Goal: Information Seeking & Learning: Learn about a topic

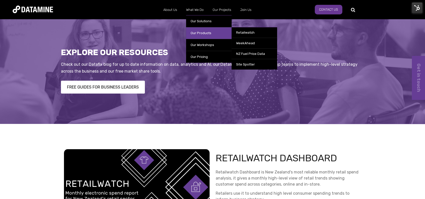
click at [199, 31] on link "Our Products" at bounding box center [208, 33] width 45 height 12
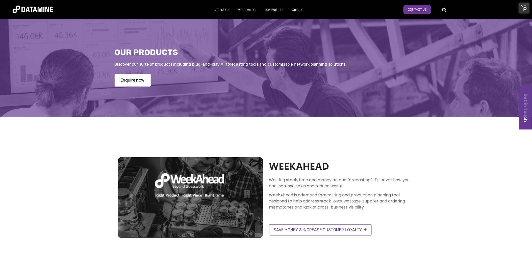
click at [424, 8] on img at bounding box center [524, 8] width 11 height 11
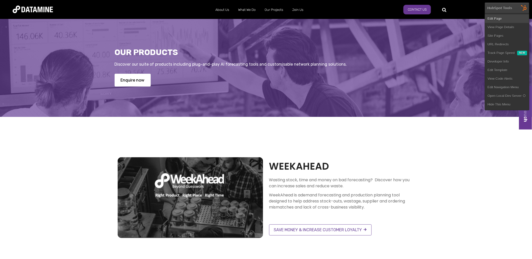
click at [424, 16] on link "Edit Page" at bounding box center [507, 18] width 44 height 9
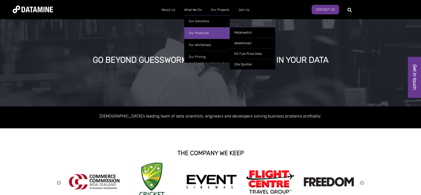
click at [200, 30] on link "Our Products" at bounding box center [206, 33] width 45 height 12
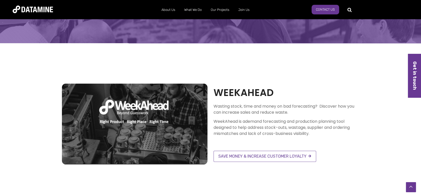
scroll to position [74, 0]
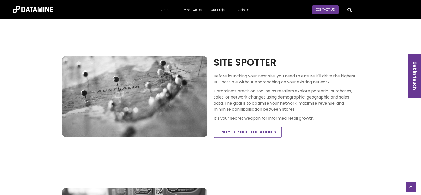
click at [336, 76] on p "Before launching your next site, you need to ensure it'll drive the highest ROI…" at bounding box center [287, 79] width 146 height 12
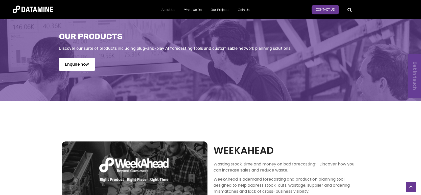
scroll to position [0, 0]
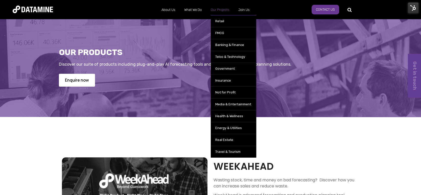
click at [222, 12] on link "Our Projects" at bounding box center [220, 9] width 28 height 13
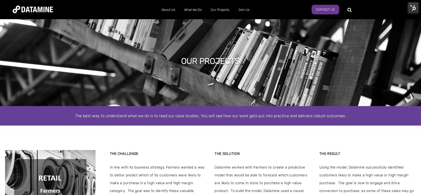
click at [413, 5] on img at bounding box center [413, 8] width 11 height 11
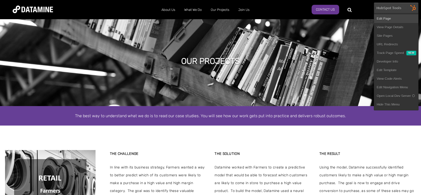
click at [390, 17] on link "Edit Page" at bounding box center [396, 18] width 44 height 9
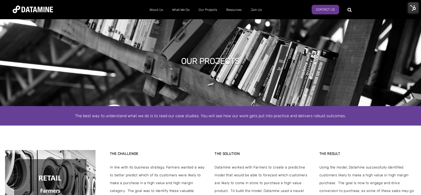
click at [40, 9] on img at bounding box center [33, 10] width 40 height 8
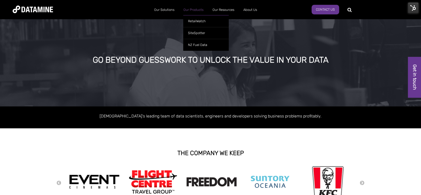
click at [199, 10] on link "Our Products" at bounding box center [193, 9] width 29 height 13
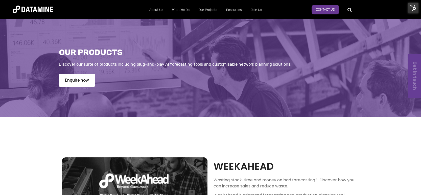
click at [413, 9] on img at bounding box center [413, 8] width 11 height 11
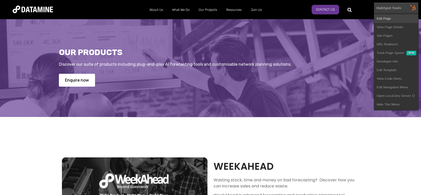
click at [395, 17] on link "Edit Page" at bounding box center [396, 18] width 44 height 9
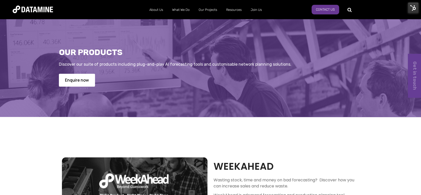
click at [36, 13] on img at bounding box center [33, 10] width 40 height 8
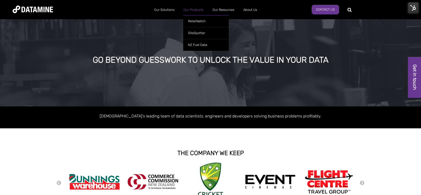
click at [196, 11] on link "Our Products" at bounding box center [193, 9] width 29 height 13
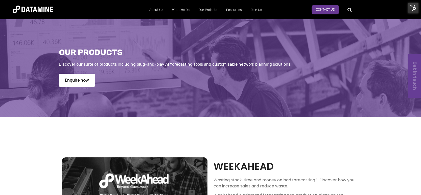
click at [37, 9] on img at bounding box center [33, 10] width 40 height 8
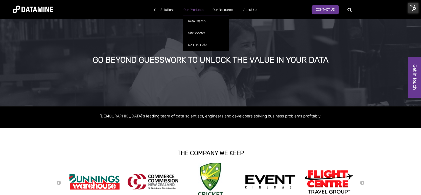
click at [196, 11] on link "Our Products" at bounding box center [193, 9] width 29 height 13
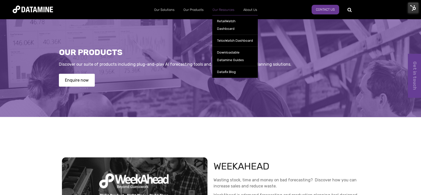
click at [226, 11] on link "Our Resources" at bounding box center [223, 9] width 31 height 13
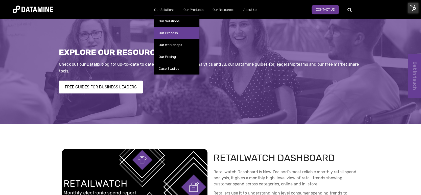
click at [175, 33] on link "Our Process" at bounding box center [176, 33] width 45 height 12
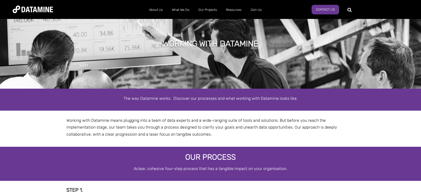
select select "**********"
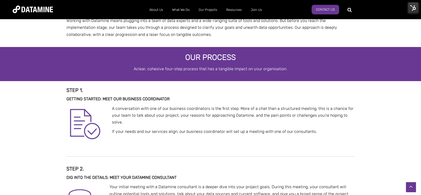
scroll to position [74, 0]
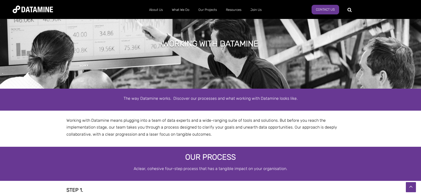
select select "**********"
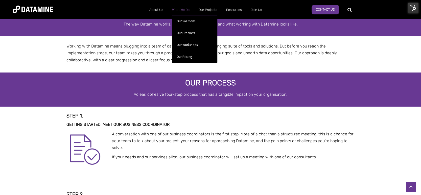
click at [183, 10] on link "What We Do" at bounding box center [180, 9] width 27 height 13
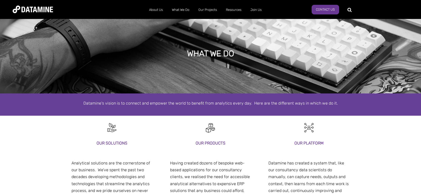
select select "**********"
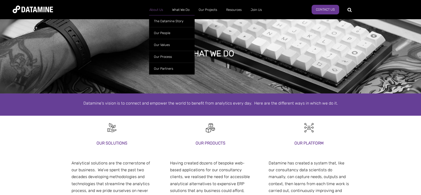
click at [160, 11] on link "About Us" at bounding box center [156, 9] width 23 height 13
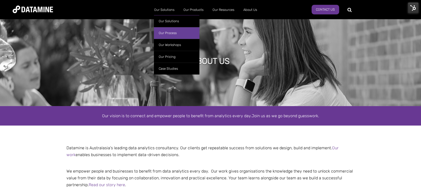
click at [170, 38] on link "Our Process" at bounding box center [176, 33] width 45 height 12
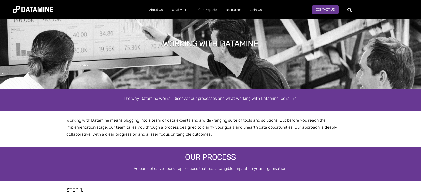
select select "**********"
click at [34, 8] on img at bounding box center [33, 10] width 40 height 8
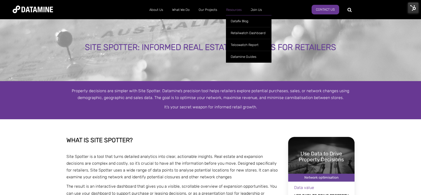
click at [231, 10] on link "Resources" at bounding box center [233, 9] width 25 height 13
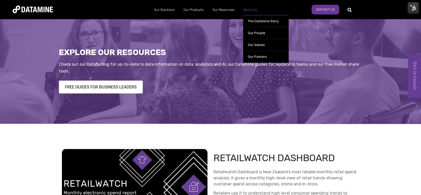
click at [247, 10] on link "About Us" at bounding box center [250, 9] width 23 height 13
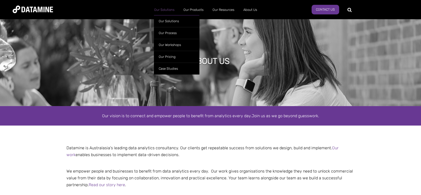
click at [160, 10] on link "Our Solutions" at bounding box center [163, 9] width 29 height 13
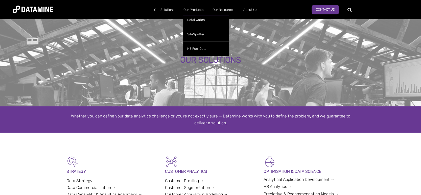
click at [191, 11] on link "Our Products" at bounding box center [193, 9] width 29 height 13
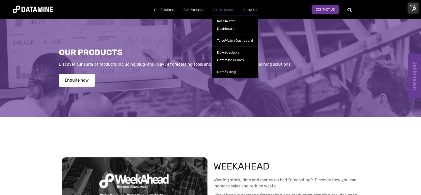
click at [211, 11] on link "Our Resources" at bounding box center [223, 9] width 31 height 13
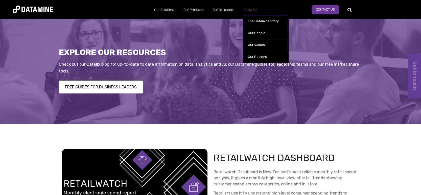
click at [247, 9] on link "About Us" at bounding box center [250, 9] width 23 height 13
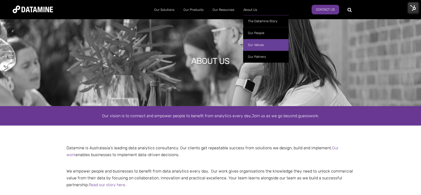
click at [254, 48] on link "Our Values" at bounding box center [265, 45] width 45 height 12
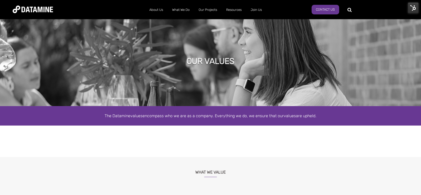
click at [412, 8] on img at bounding box center [413, 8] width 11 height 11
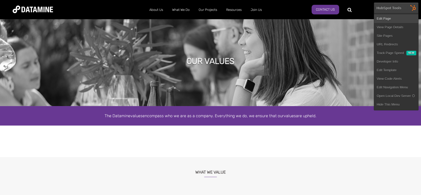
click at [392, 19] on link "Edit Page" at bounding box center [396, 18] width 44 height 9
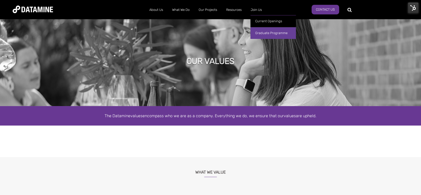
click at [259, 27] on link "Graduate Programme" at bounding box center [272, 33] width 45 height 12
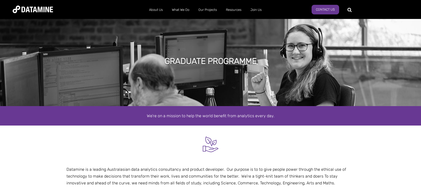
select select "**********"
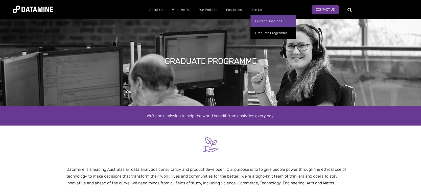
click at [258, 19] on link "Current Openings" at bounding box center [272, 21] width 45 height 12
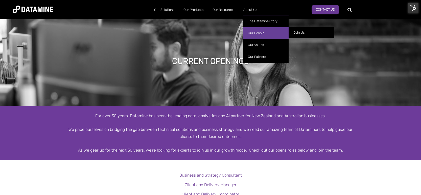
click at [257, 38] on link "Our People" at bounding box center [265, 33] width 45 height 12
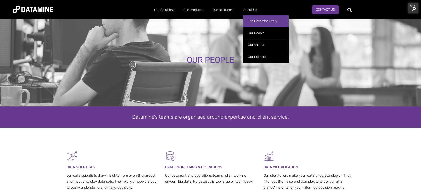
click at [250, 21] on link "The Datamine Story" at bounding box center [265, 21] width 45 height 12
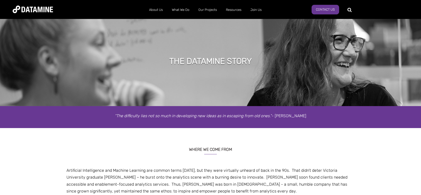
select select "**********"
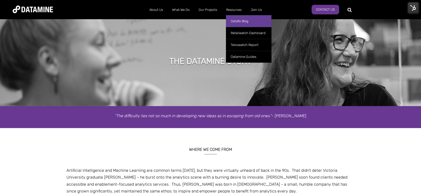
click at [241, 22] on link "Datafix Blog" at bounding box center [248, 21] width 45 height 12
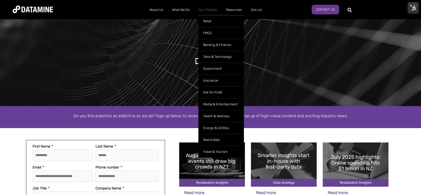
click at [207, 12] on link "Our Projects" at bounding box center [208, 9] width 28 height 13
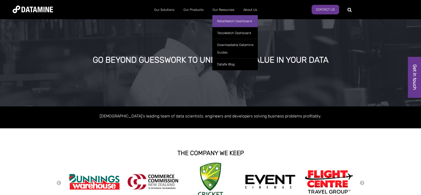
click at [223, 21] on link "RetailWatch Dashboard" at bounding box center [234, 21] width 45 height 12
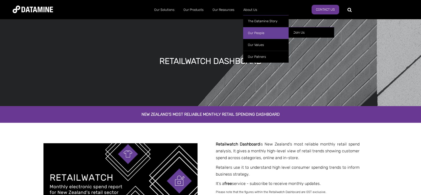
click at [254, 29] on link "Our People" at bounding box center [265, 33] width 45 height 12
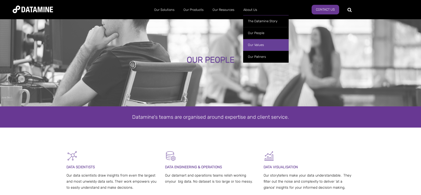
click at [255, 43] on link "Our Values" at bounding box center [265, 45] width 45 height 12
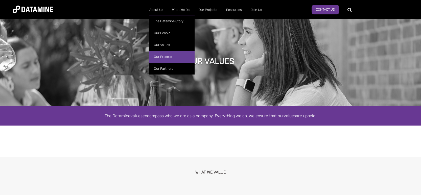
click at [162, 54] on link "Our Process" at bounding box center [171, 57] width 45 height 12
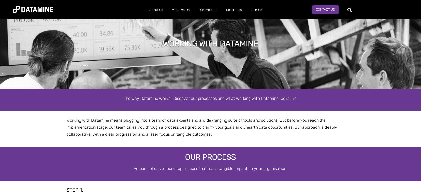
select select "**********"
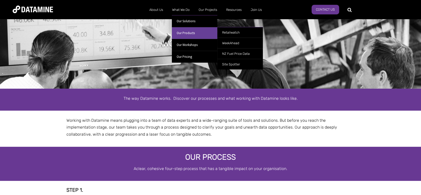
click at [184, 32] on link "Our Products" at bounding box center [194, 33] width 45 height 12
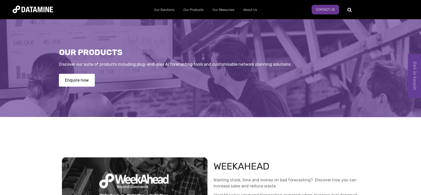
click at [37, 11] on img at bounding box center [33, 10] width 40 height 8
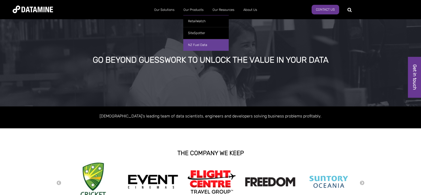
click at [195, 45] on link "NZ Fuel Data" at bounding box center [205, 45] width 45 height 12
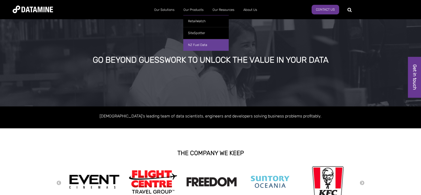
click at [194, 43] on link "NZ Fuel Data" at bounding box center [205, 45] width 45 height 12
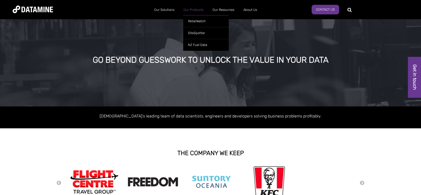
click at [196, 10] on link "Our Products" at bounding box center [193, 9] width 29 height 13
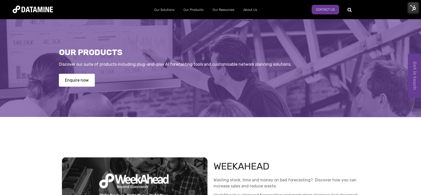
click at [412, 7] on img at bounding box center [413, 8] width 11 height 11
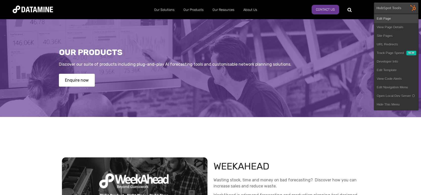
click at [392, 20] on link "Edit Page" at bounding box center [396, 18] width 44 height 9
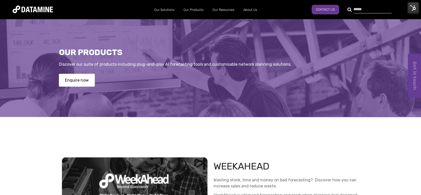
click at [350, 11] on div at bounding box center [369, 9] width 38 height 8
type input "*********"
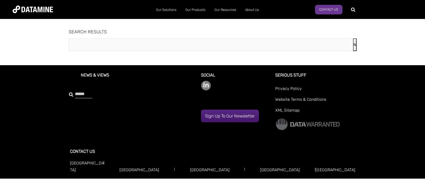
type input "*********"
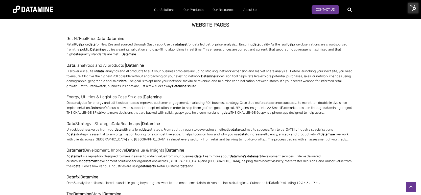
scroll to position [232, 0]
click at [109, 36] on link "Get NZ Fuel Price Data | Datamine" at bounding box center [210, 38] width 288 height 7
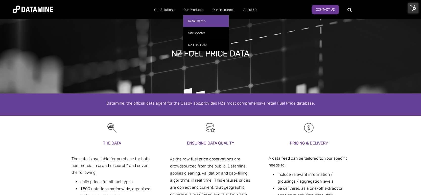
click at [198, 19] on link "RetailWatch" at bounding box center [205, 21] width 45 height 12
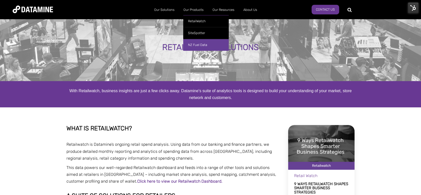
click at [195, 46] on link "NZ Fuel Data" at bounding box center [205, 45] width 45 height 12
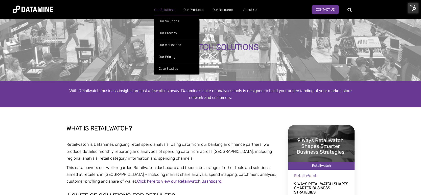
click at [159, 7] on link "Our Solutions" at bounding box center [163, 9] width 29 height 13
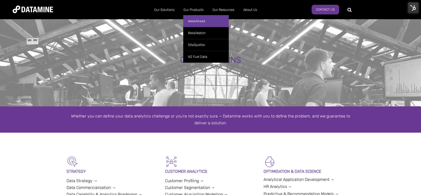
click at [195, 18] on link "WeekAhead" at bounding box center [205, 21] width 45 height 12
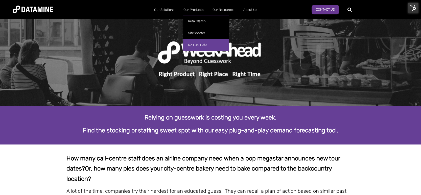
click at [199, 45] on link "NZ Fuel Data" at bounding box center [205, 45] width 45 height 12
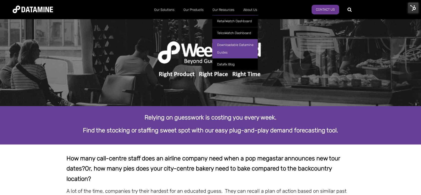
click at [231, 47] on link "Downloadable Datamine Guides" at bounding box center [234, 48] width 45 height 19
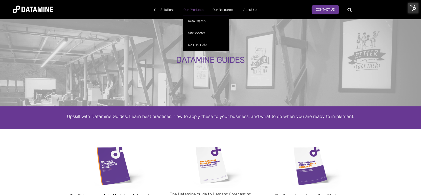
click at [195, 12] on link "Our Products" at bounding box center [193, 9] width 29 height 13
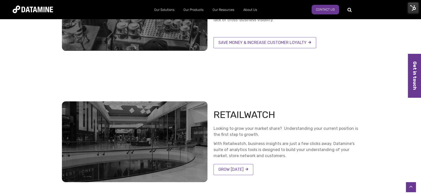
scroll to position [201, 0]
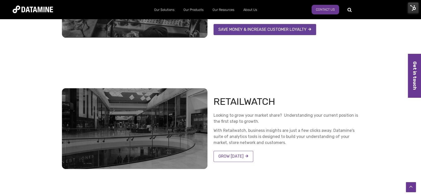
click at [252, 32] on link "SAVE MONEY & INCREASE CUSTOMER LOYALTY" at bounding box center [265, 29] width 103 height 11
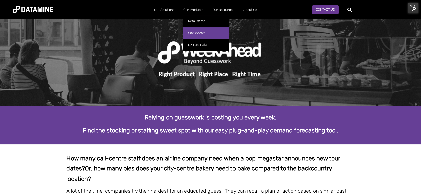
click at [196, 31] on link "SiteSpotter" at bounding box center [205, 33] width 45 height 12
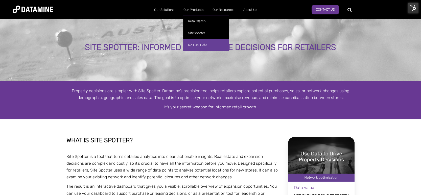
click at [194, 45] on link "NZ Fuel Data" at bounding box center [205, 45] width 45 height 12
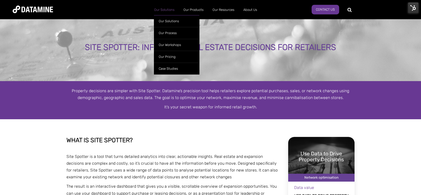
click at [161, 10] on link "Our Solutions" at bounding box center [163, 9] width 29 height 13
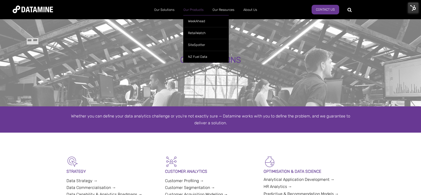
click at [194, 9] on link "Our Products" at bounding box center [193, 9] width 29 height 13
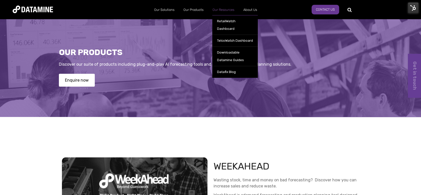
click at [220, 7] on link "Our Resources" at bounding box center [223, 9] width 31 height 13
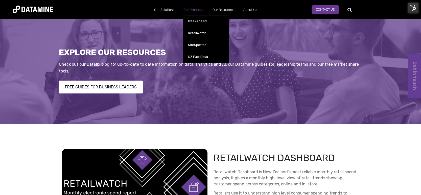
click at [198, 8] on link "Our Products" at bounding box center [193, 9] width 29 height 13
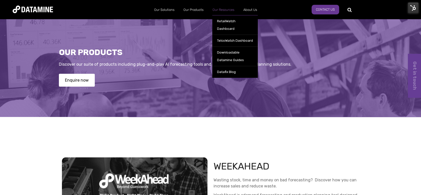
click at [223, 9] on link "Our Resources" at bounding box center [223, 9] width 31 height 13
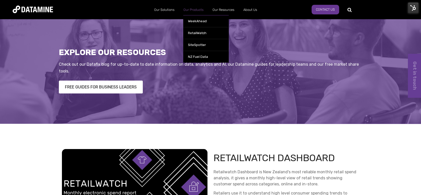
click at [193, 7] on link "Our Products" at bounding box center [193, 9] width 29 height 13
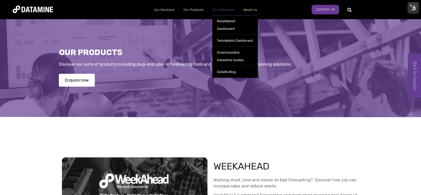
click at [219, 11] on link "Our Resources" at bounding box center [223, 9] width 31 height 13
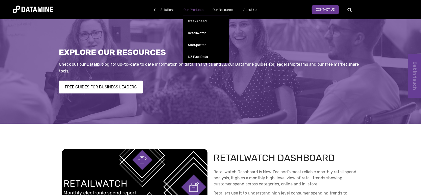
click at [194, 9] on link "Our Products" at bounding box center [193, 9] width 29 height 13
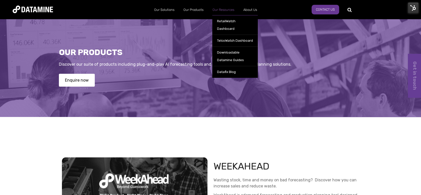
click at [224, 11] on link "Our Resources" at bounding box center [223, 9] width 31 height 13
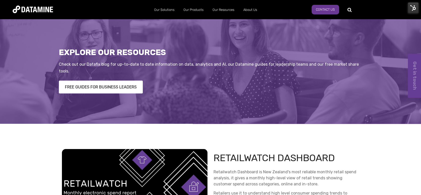
click at [411, 8] on img at bounding box center [413, 8] width 11 height 11
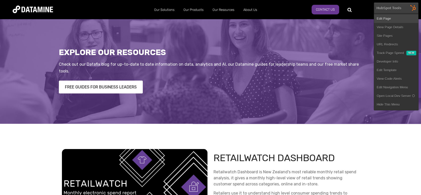
click at [398, 19] on link "Edit Page" at bounding box center [396, 18] width 44 height 9
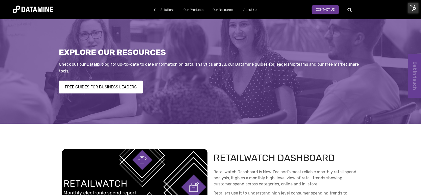
scroll to position [4, 0]
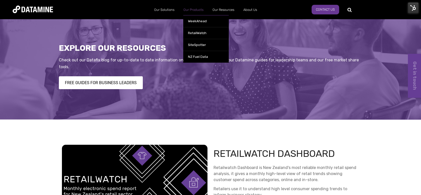
click at [196, 9] on link "Our Products" at bounding box center [193, 9] width 29 height 13
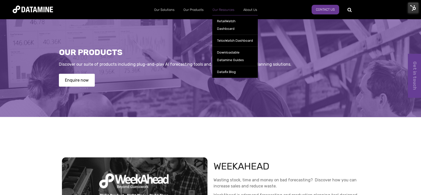
click at [224, 12] on link "Our Resources" at bounding box center [223, 9] width 31 height 13
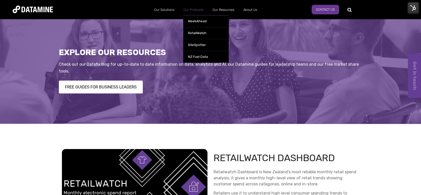
click at [195, 11] on link "Our Products" at bounding box center [193, 9] width 29 height 13
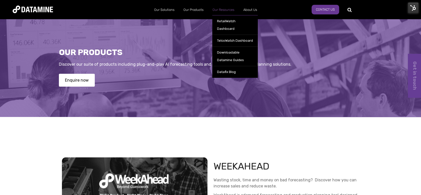
click at [222, 11] on link "Our Resources" at bounding box center [223, 9] width 31 height 13
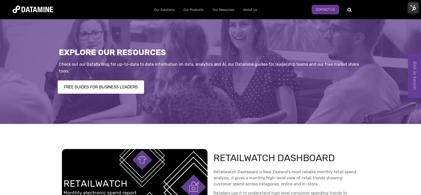
click at [123, 86] on link "FREE GUIDES FOR BUSINESS LEADERS" at bounding box center [101, 86] width 86 height 13
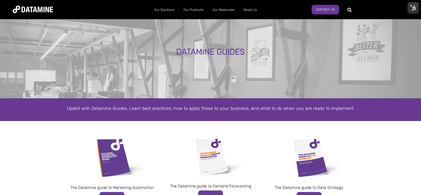
scroll to position [8, 0]
click at [414, 6] on img at bounding box center [413, 8] width 11 height 11
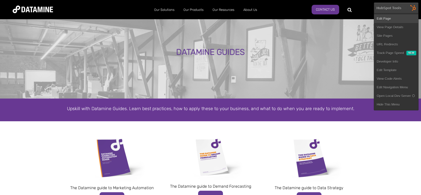
click at [395, 15] on link "Edit Page" at bounding box center [396, 18] width 44 height 9
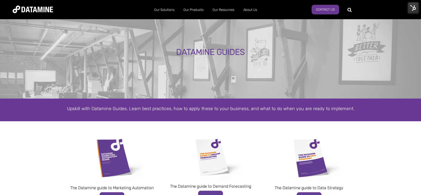
click at [412, 10] on img at bounding box center [413, 8] width 11 height 11
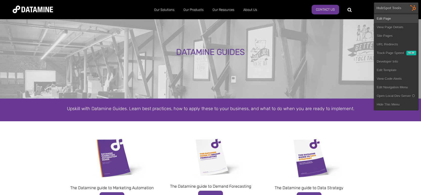
click at [391, 18] on link "Edit Page" at bounding box center [396, 18] width 44 height 9
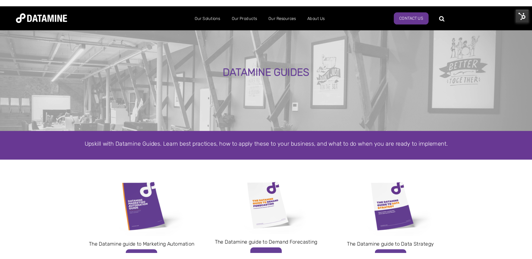
scroll to position [8, 0]
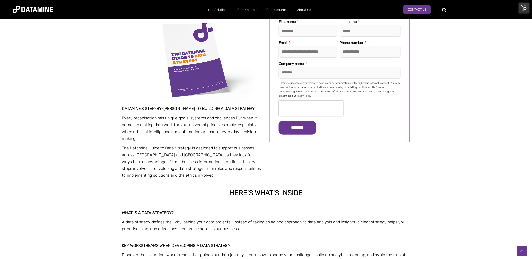
scroll to position [122, 0]
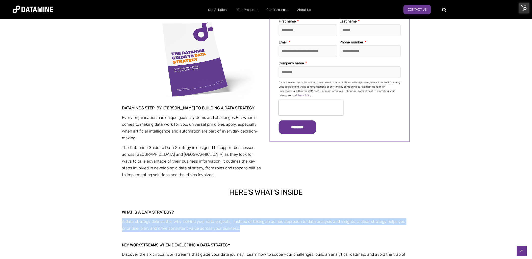
drag, startPoint x: 190, startPoint y: 224, endPoint x: 115, endPoint y: 218, distance: 74.5
copy span "A data strategy defines the ‘why’ behind your data projects. Instead of taking …"
